Goal: Task Accomplishment & Management: Use online tool/utility

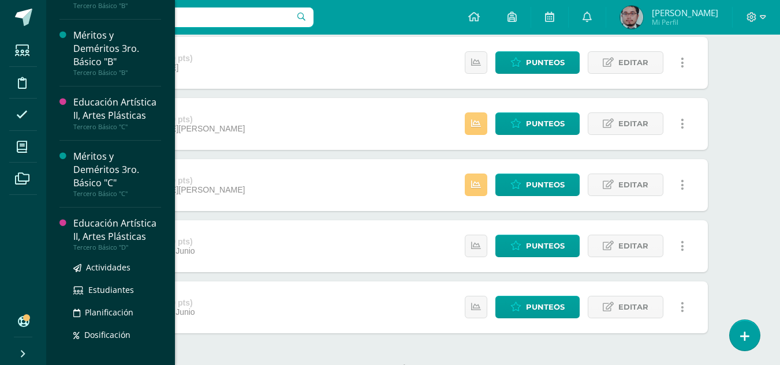
scroll to position [200, 0]
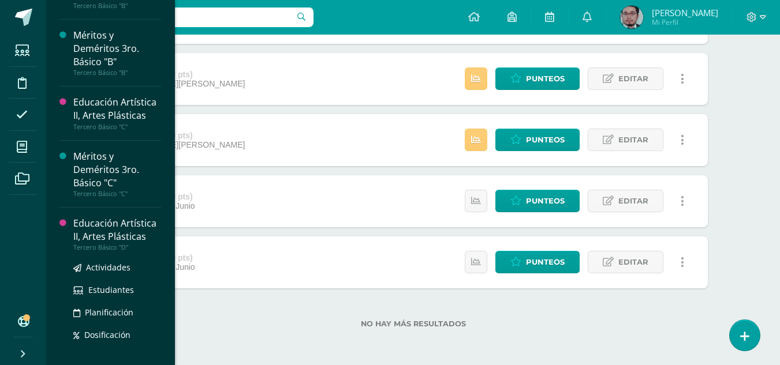
click at [98, 221] on div "Educación Artística II, Artes Plásticas" at bounding box center [117, 230] width 88 height 27
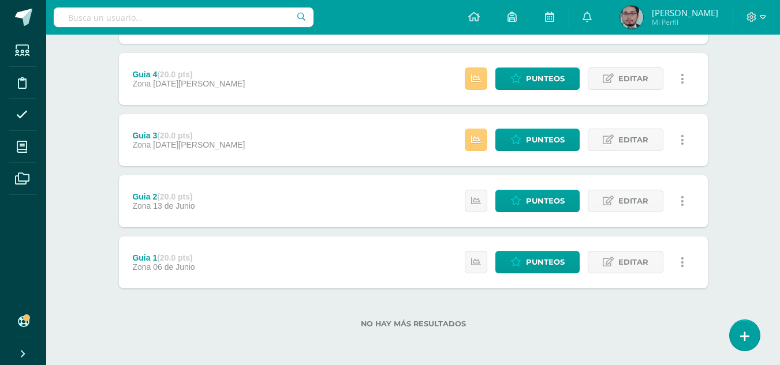
scroll to position [1274, 0]
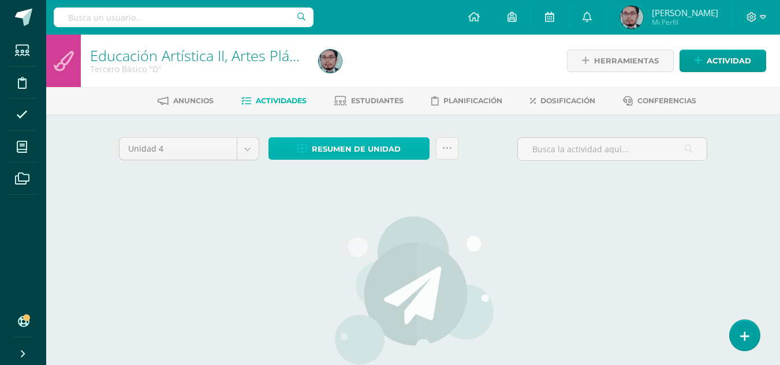
click at [371, 144] on span "Resumen de unidad" at bounding box center [356, 149] width 89 height 21
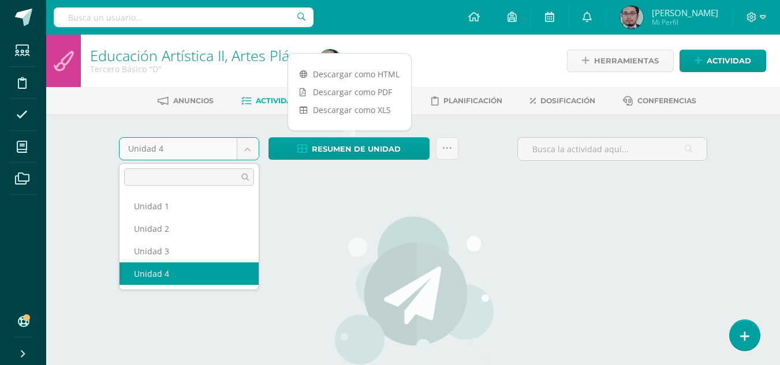
click at [244, 145] on body "Estudiantes Disciplina Asistencia Mis cursos Archivos Soporte Centro de ayuda Ú…" at bounding box center [390, 248] width 780 height 496
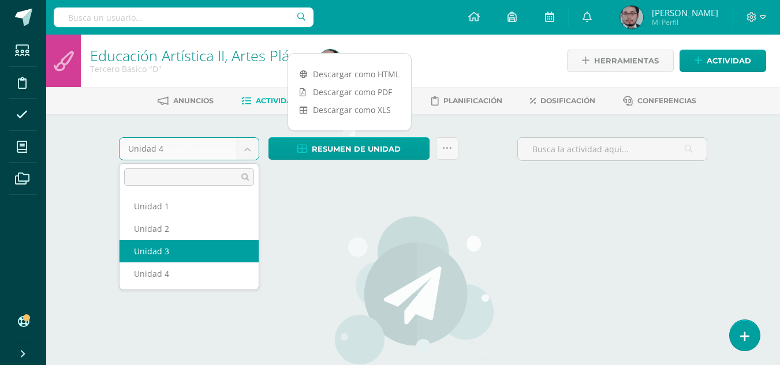
select select "Unidad 3"
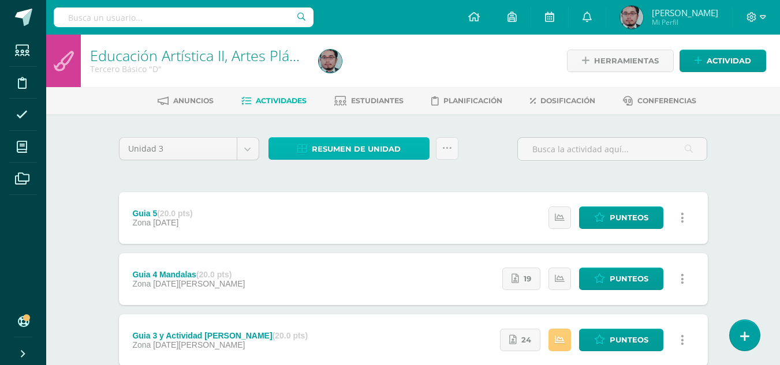
click at [371, 150] on span "Resumen de unidad" at bounding box center [356, 149] width 89 height 21
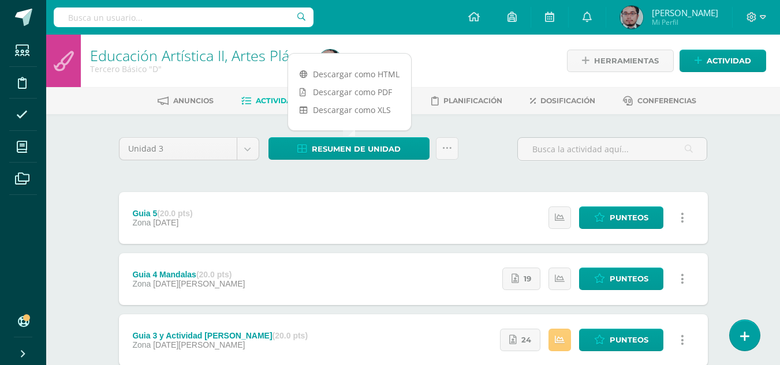
click at [581, 170] on div at bounding box center [612, 153] width 199 height 33
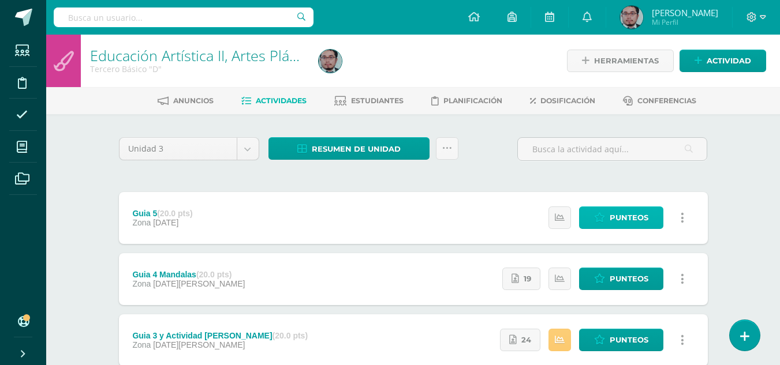
click at [626, 212] on span "Punteos" at bounding box center [629, 217] width 39 height 21
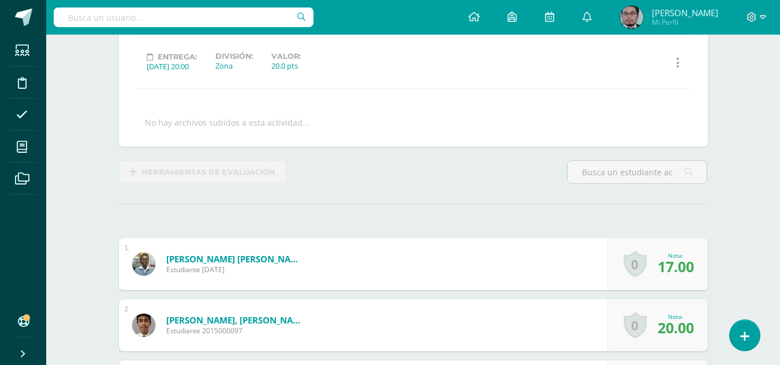
scroll to position [152, 0]
